Goal: Task Accomplishment & Management: Use online tool/utility

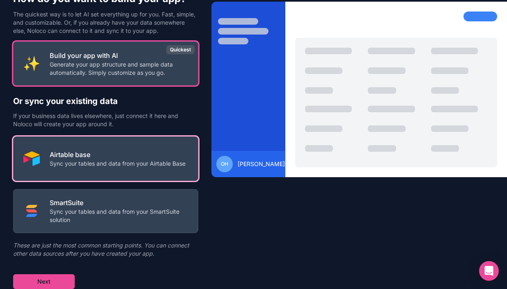
scroll to position [44, 0]
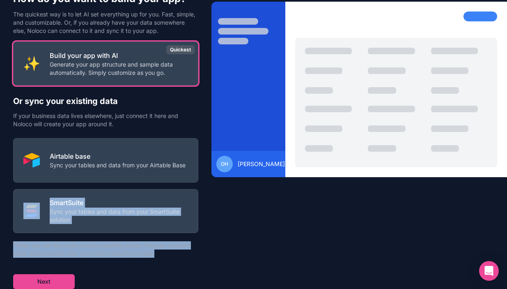
drag, startPoint x: 12, startPoint y: 243, endPoint x: 170, endPoint y: 257, distance: 158.2
click at [170, 257] on div "How do you want to build your app? The quickest way is to let AI set everything…" at bounding box center [253, 144] width 507 height 289
click at [170, 257] on p "These are just the most common starting points. You can connect other data sour…" at bounding box center [105, 249] width 185 height 16
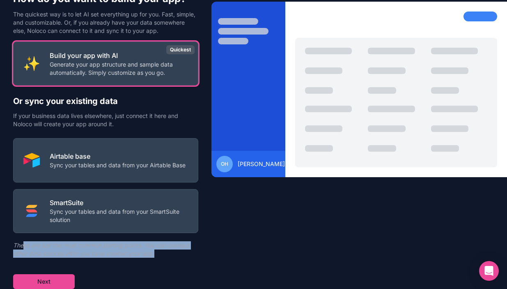
drag, startPoint x: 170, startPoint y: 257, endPoint x: 24, endPoint y: 245, distance: 146.2
click at [24, 245] on p "These are just the most common starting points. You can connect other data sour…" at bounding box center [105, 249] width 185 height 16
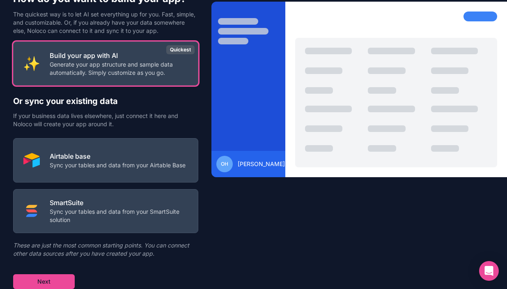
click at [31, 248] on p "These are just the most common starting points. You can connect other data sour…" at bounding box center [105, 249] width 185 height 16
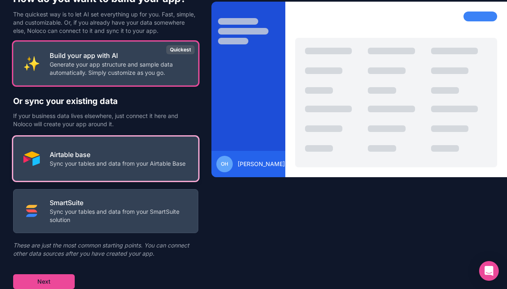
click at [76, 141] on button "Airtable base Sync your tables and data from your Airtable Base" at bounding box center [105, 158] width 185 height 44
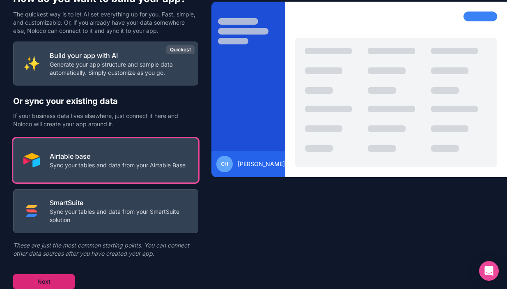
scroll to position [0, 0]
click at [56, 279] on button "Next" at bounding box center [44, 281] width 62 height 15
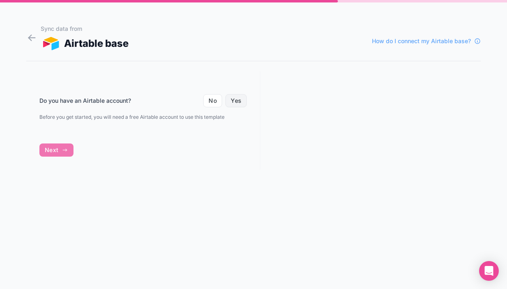
click at [237, 99] on button "Yes" at bounding box center [235, 100] width 21 height 13
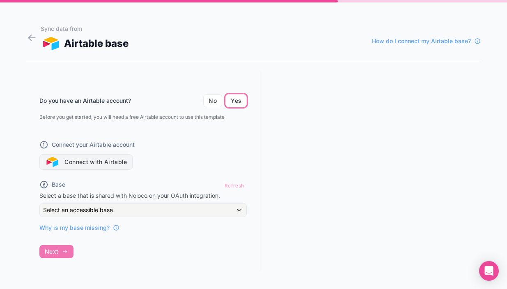
click at [86, 170] on button "Connect with Airtable" at bounding box center [85, 162] width 93 height 16
click at [61, 261] on div "Do you have an Airtable account? No Yes Before you get started, you will need a…" at bounding box center [143, 171] width 234 height 200
click at [231, 191] on div "Refresh" at bounding box center [234, 185] width 25 height 12
click at [120, 168] on button "Connect with Airtable" at bounding box center [85, 162] width 93 height 16
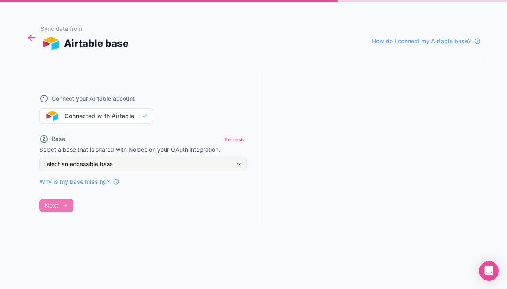
click at [28, 35] on icon at bounding box center [31, 37] width 11 height 11
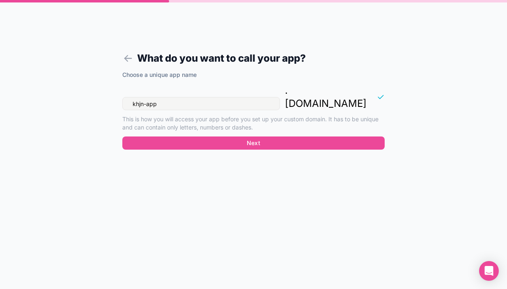
click at [184, 97] on input "khjn-app" at bounding box center [201, 103] width 158 height 13
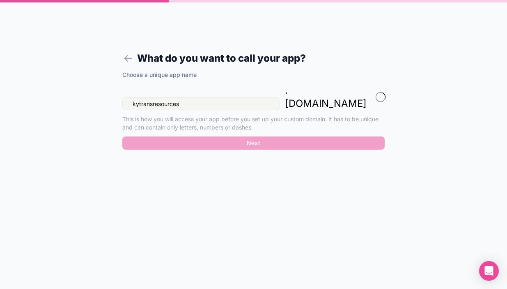
type input "kytransresources"
click at [210, 126] on div "Choose a unique app name kytransresources . [DOMAIN_NAME] This is how you will …" at bounding box center [253, 113] width 262 height 84
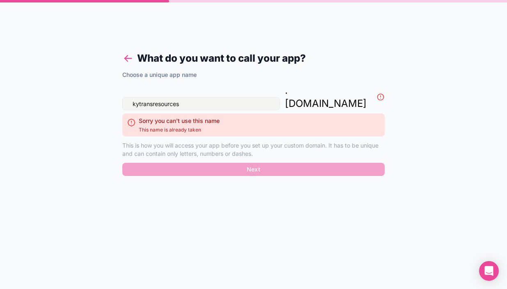
click at [130, 58] on icon at bounding box center [128, 58] width 7 height 0
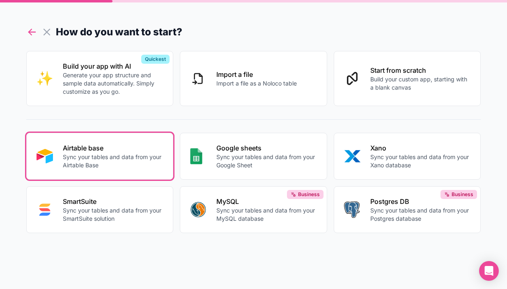
click at [32, 29] on icon at bounding box center [30, 30] width 3 height 3
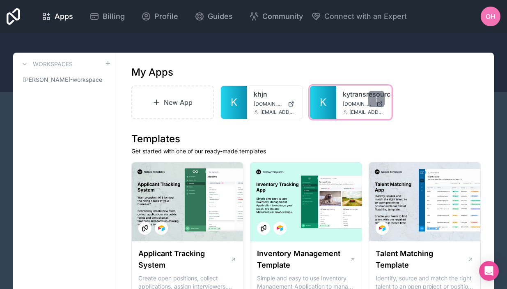
click at [338, 103] on div "kytransresources [DOMAIN_NAME] [EMAIL_ADDRESS][DOMAIN_NAME]" at bounding box center [363, 102] width 55 height 33
click at [326, 102] on span "K" at bounding box center [323, 102] width 7 height 13
